Goal: Task Accomplishment & Management: Use online tool/utility

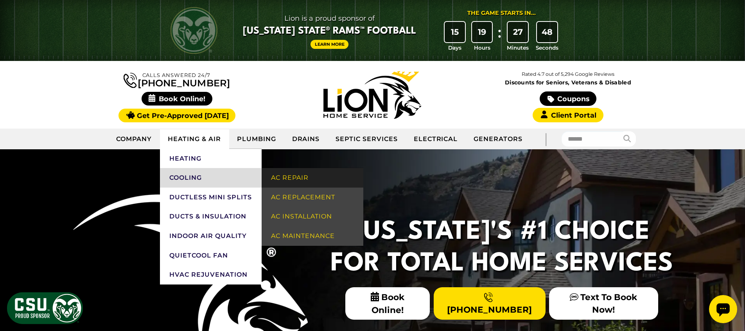
click at [298, 178] on link "AC Repair" at bounding box center [313, 178] width 102 height 20
click at [294, 178] on link "AC Repair" at bounding box center [313, 178] width 102 height 20
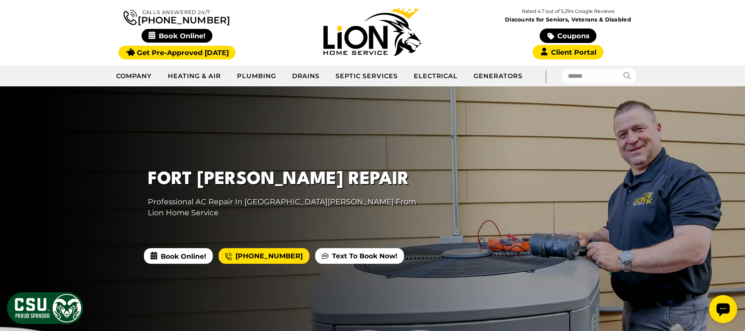
scroll to position [84, 0]
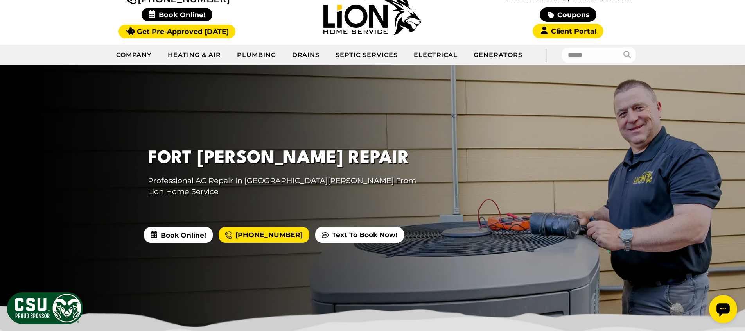
drag, startPoint x: 157, startPoint y: 149, endPoint x: 434, endPoint y: 250, distance: 295.2
click at [434, 250] on div "Fort [PERSON_NAME] Repair Professional AC Repair In [GEOGRAPHIC_DATA][PERSON_NA…" at bounding box center [372, 196] width 745 height 263
click at [495, 244] on div at bounding box center [372, 196] width 745 height 263
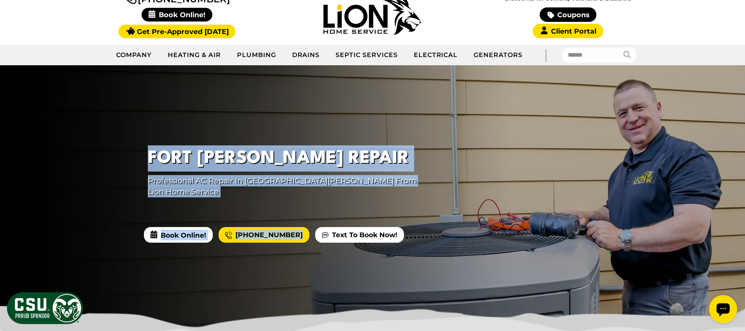
drag, startPoint x: 144, startPoint y: 160, endPoint x: 434, endPoint y: 215, distance: 295.8
click at [434, 215] on div "Fort [PERSON_NAME] Repair Professional AC Repair In [GEOGRAPHIC_DATA][PERSON_NA…" at bounding box center [372, 196] width 745 height 263
click at [134, 204] on div "Fort [PERSON_NAME] Repair Professional AC Repair In [GEOGRAPHIC_DATA][PERSON_NA…" at bounding box center [290, 175] width 313 height 78
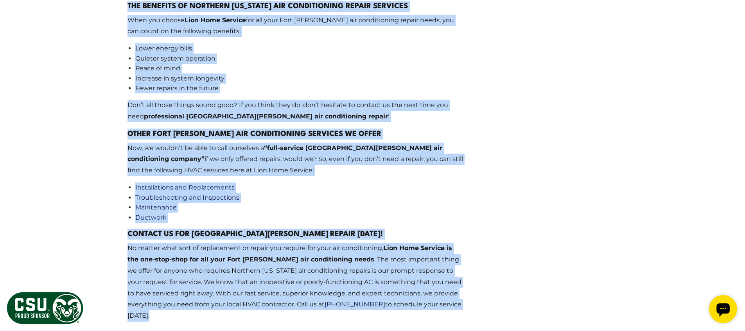
scroll to position [1308, 0]
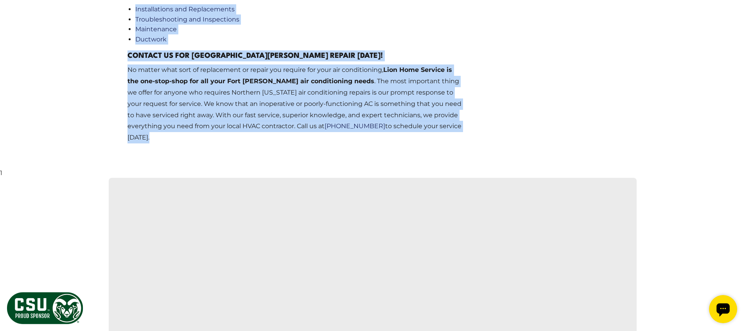
drag, startPoint x: 107, startPoint y: 75, endPoint x: 450, endPoint y: 102, distance: 343.6
click at [361, 101] on body "Lion is a proud sponsor of [US_STATE] State® Rams™ Football Learn More The Game…" at bounding box center [372, 299] width 745 height 3215
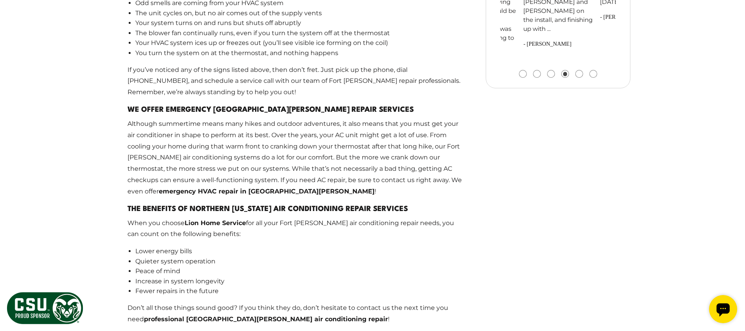
scroll to position [800, 0]
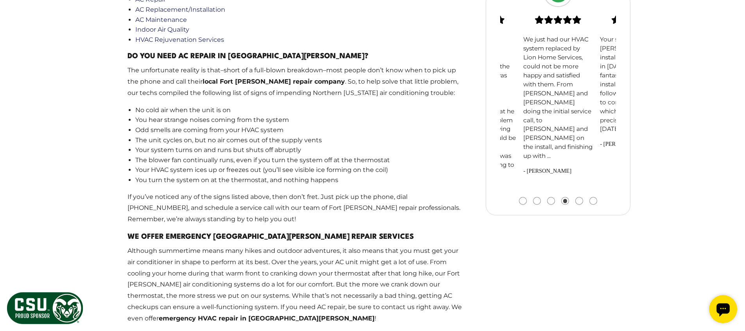
click at [337, 115] on li "You hear strange noises coming from the system" at bounding box center [299, 120] width 328 height 10
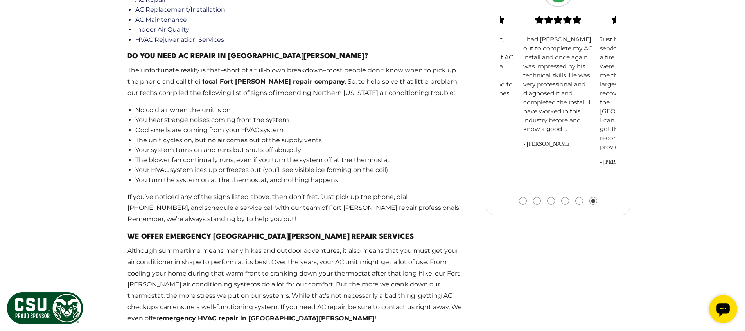
click at [323, 75] on main "Why Choose Lion Home Service For AC Repair In [GEOGRAPHIC_DATA][PERSON_NAME]? F…" at bounding box center [295, 193] width 361 height 956
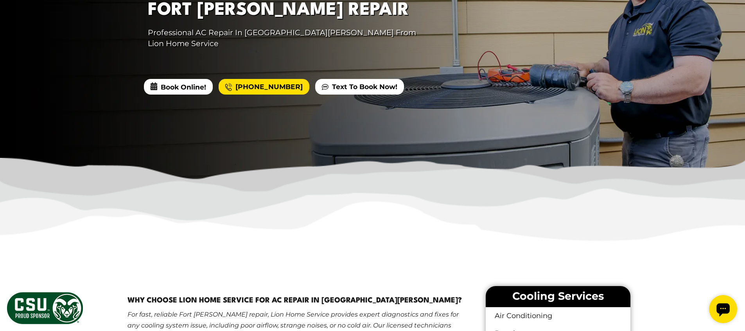
scroll to position [154, 0]
